Goal: Task Accomplishment & Management: Manage account settings

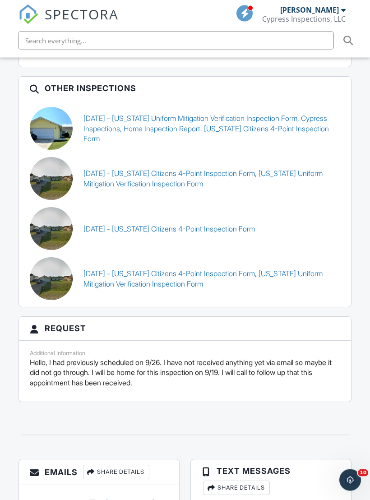
scroll to position [1809, 0]
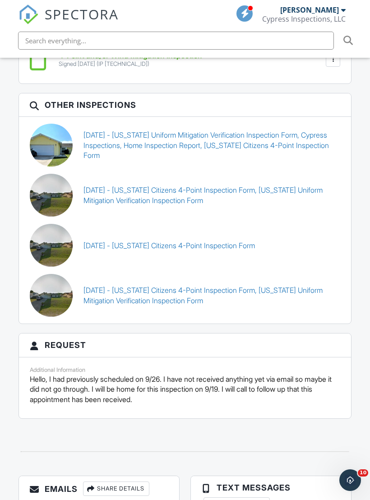
click at [96, 145] on link "09/03/2021 - Florida Uniform Mitigation Verification Inspection Form, Cypress I…" at bounding box center [211, 145] width 257 height 30
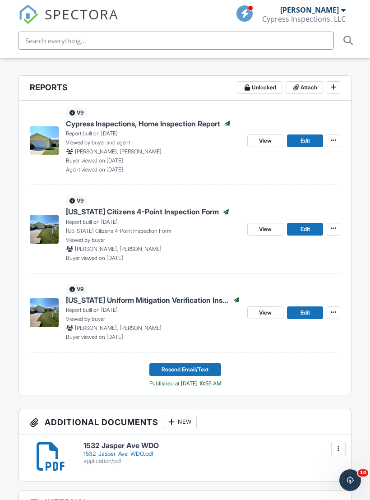
scroll to position [317, 0]
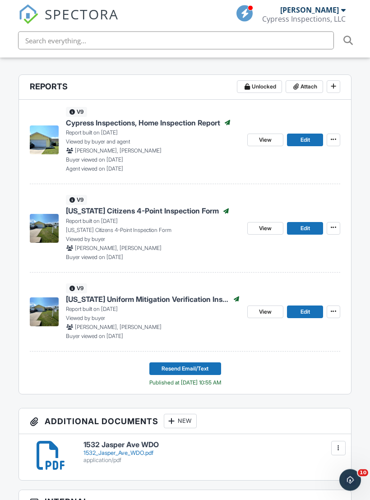
click at [263, 309] on span "View" at bounding box center [265, 312] width 13 height 9
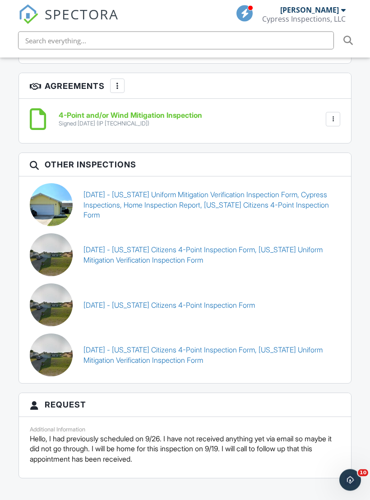
scroll to position [1787, 0]
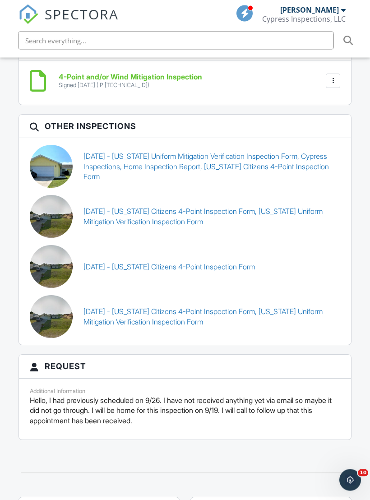
click at [93, 263] on link "[DATE] - [US_STATE] Citizens 4-Point Inspection Form" at bounding box center [168, 267] width 171 height 10
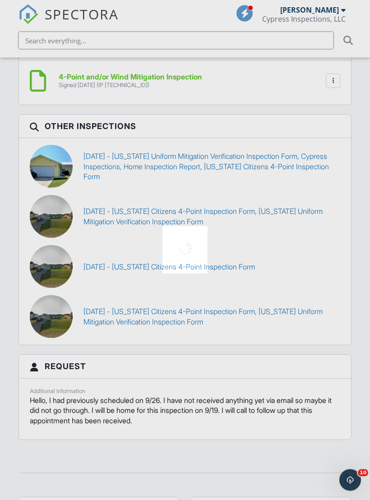
scroll to position [1788, 0]
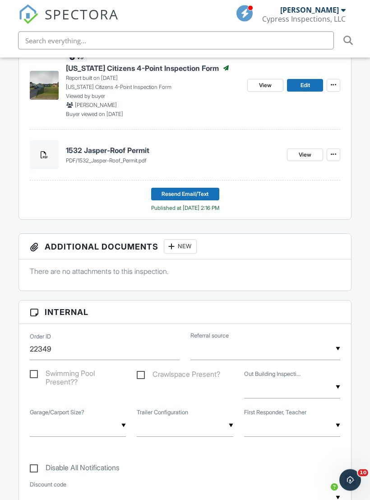
scroll to position [372, 0]
click at [258, 89] on link "View" at bounding box center [265, 85] width 36 height 13
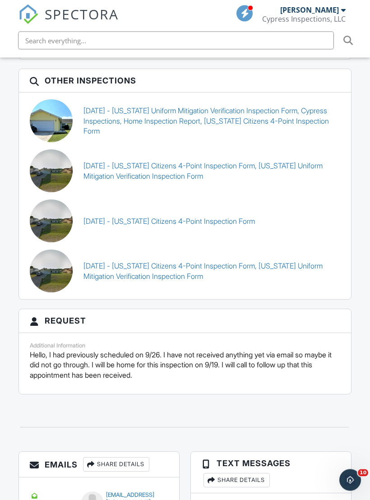
click at [284, 264] on link "[DATE] - [US_STATE] Citizens 4-Point Inspection Form, [US_STATE] Uniform Mitiga…" at bounding box center [211, 271] width 257 height 20
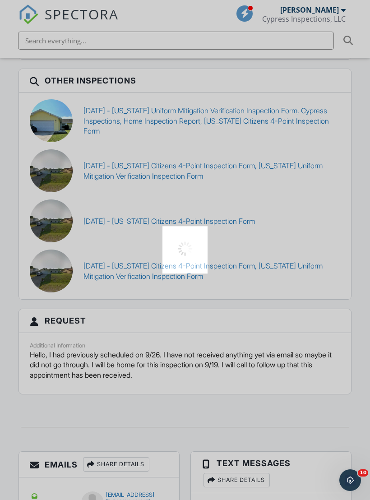
scroll to position [1845, 0]
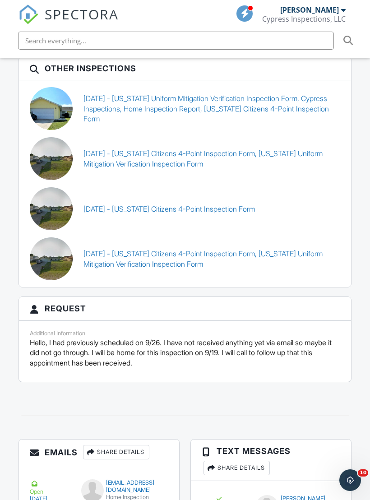
click at [285, 251] on link "09/26/2025 - Florida Citizens 4-Point Inspection Form, Florida Uniform Mitigati…" at bounding box center [211, 259] width 257 height 20
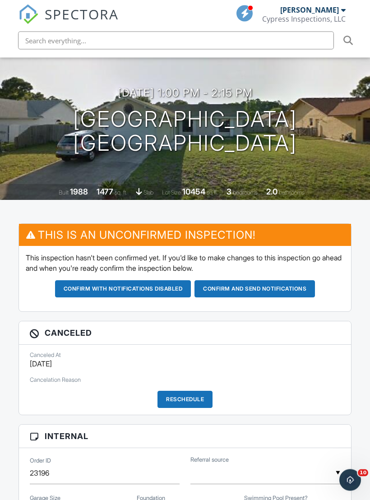
scroll to position [161, 0]
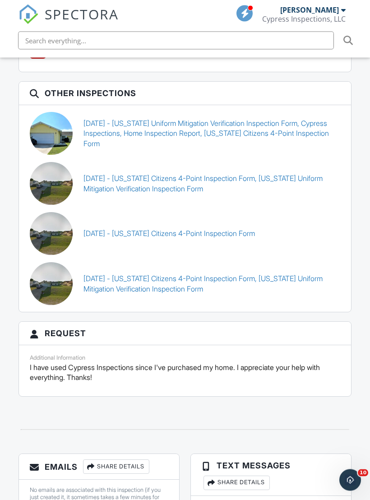
scroll to position [1559, 0]
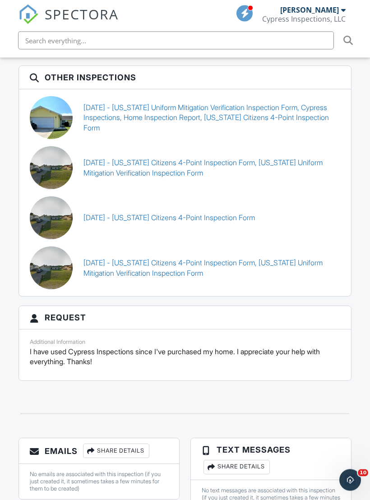
click at [243, 213] on link "[DATE] - [US_STATE] Citizens 4-Point Inspection Form" at bounding box center [168, 218] width 171 height 10
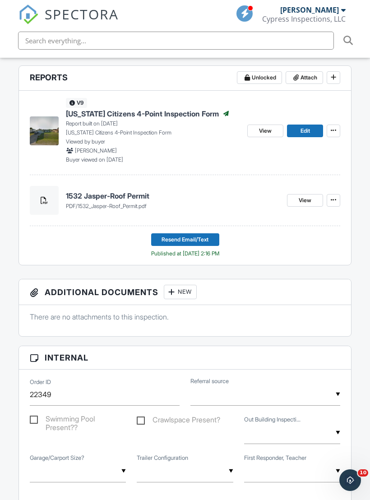
scroll to position [326, 0]
click at [268, 128] on span "View" at bounding box center [265, 131] width 13 height 9
click at [260, 125] on link "View" at bounding box center [265, 131] width 36 height 13
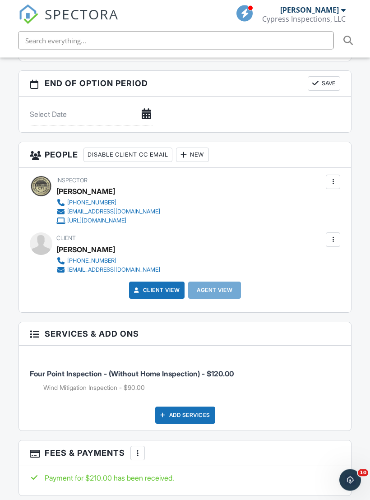
scroll to position [1319, 0]
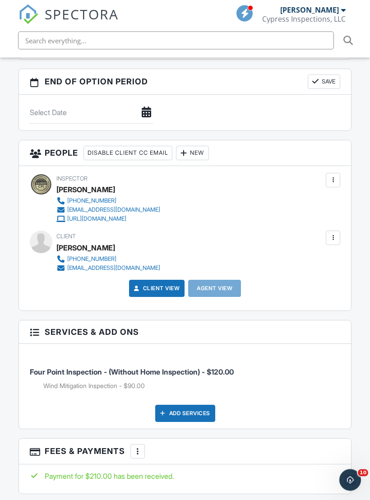
click at [188, 154] on div at bounding box center [183, 153] width 9 height 9
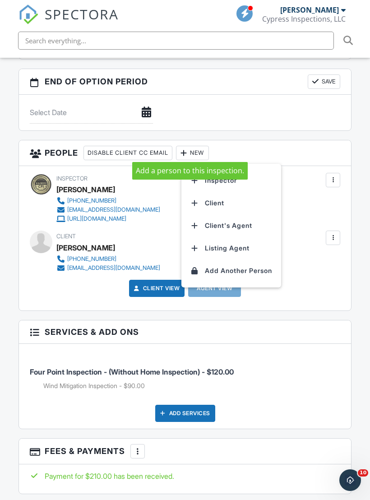
click at [262, 175] on li "Inspector" at bounding box center [231, 180] width 89 height 23
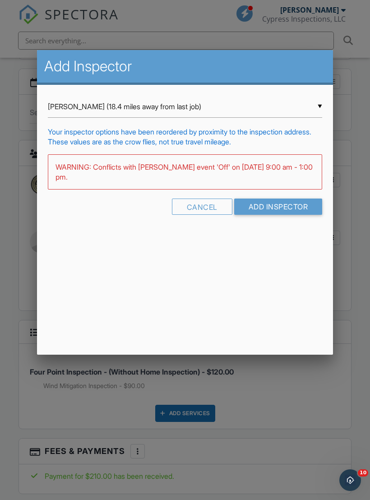
click at [303, 215] on input "Add Inspector" at bounding box center [278, 206] width 88 height 16
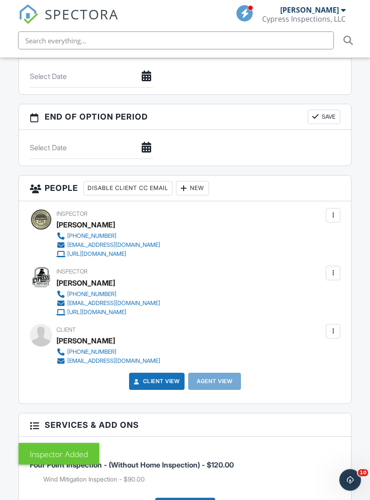
scroll to position [1324, 0]
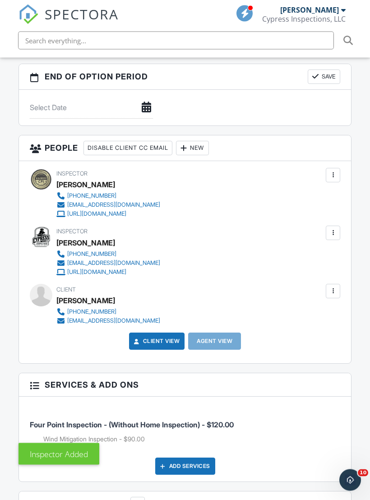
click at [336, 232] on div at bounding box center [332, 233] width 9 height 9
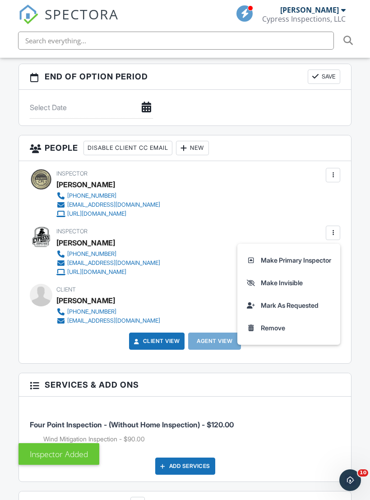
click at [316, 261] on li "Make Primary Inspector" at bounding box center [289, 260] width 92 height 23
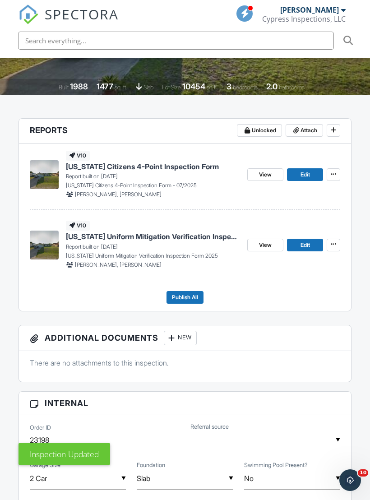
click at [195, 295] on span "Publish All" at bounding box center [185, 297] width 26 height 9
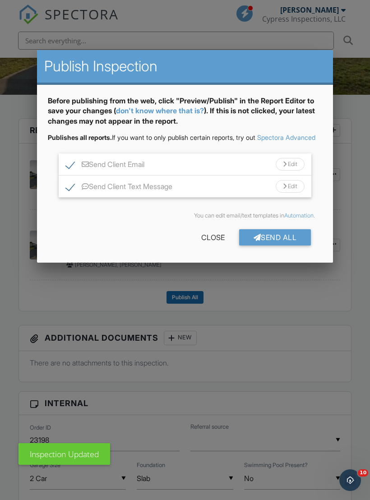
click at [298, 245] on div "Send All" at bounding box center [275, 237] width 72 height 16
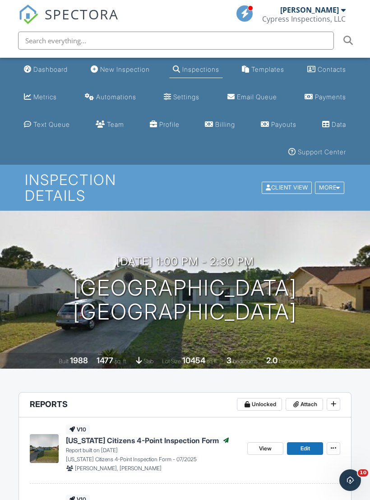
click at [42, 65] on link "Dashboard" at bounding box center [45, 69] width 51 height 17
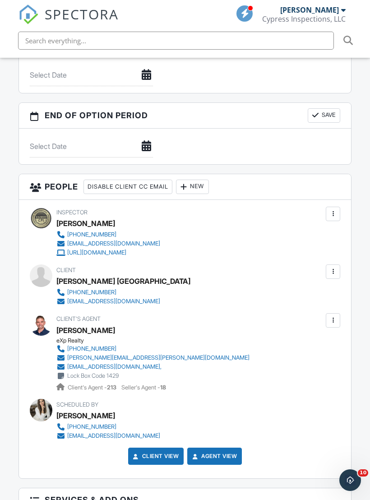
click at [203, 184] on div "New" at bounding box center [192, 187] width 33 height 14
click at [231, 212] on li "Inspector" at bounding box center [231, 214] width 89 height 23
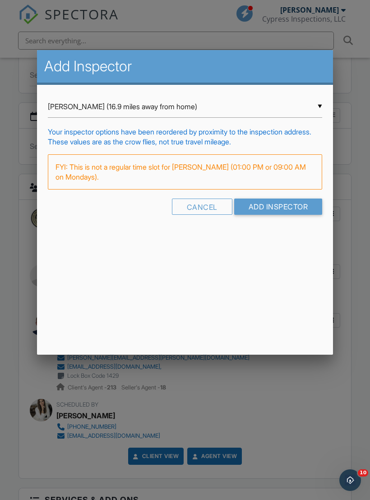
click at [300, 215] on input "Add Inspector" at bounding box center [278, 206] width 88 height 16
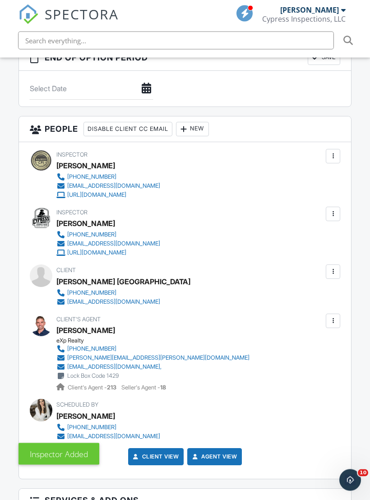
scroll to position [1310, 0]
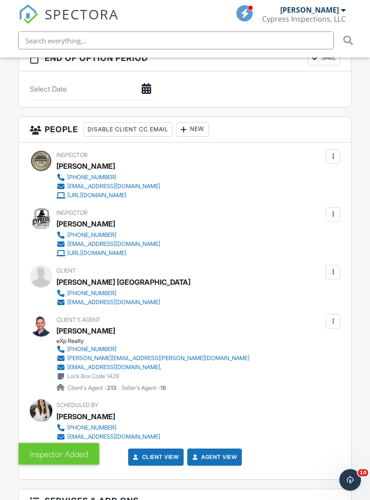
click at [336, 214] on div at bounding box center [332, 214] width 9 height 9
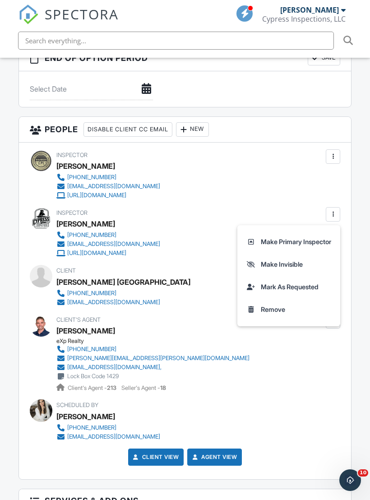
click at [318, 244] on li "Make Primary Inspector" at bounding box center [289, 242] width 92 height 23
